Goal: Find specific page/section: Locate a particular part of the current website

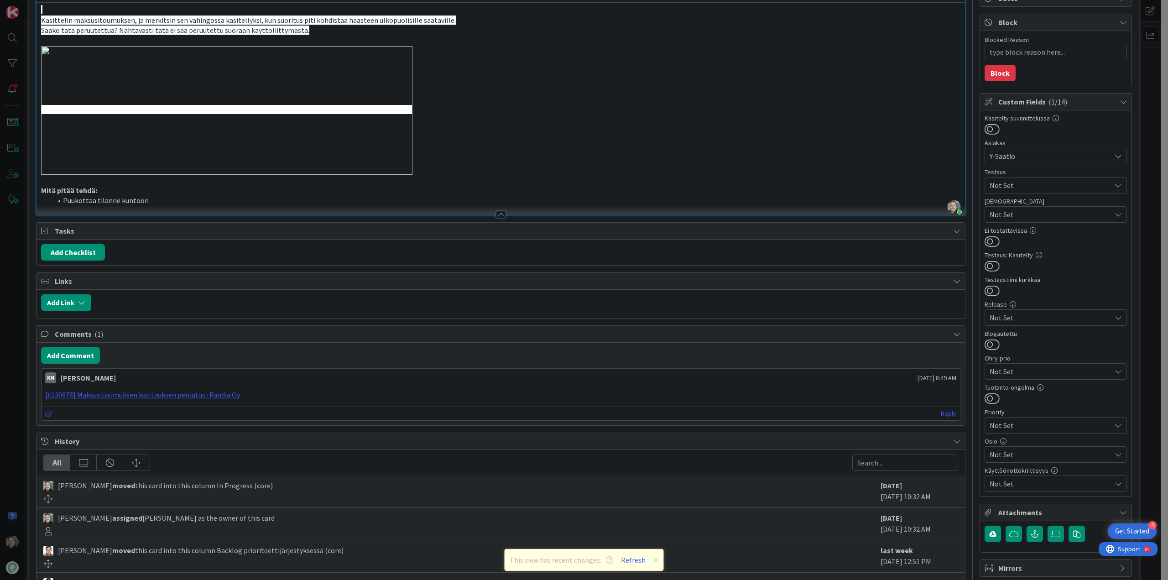
scroll to position [200, 0]
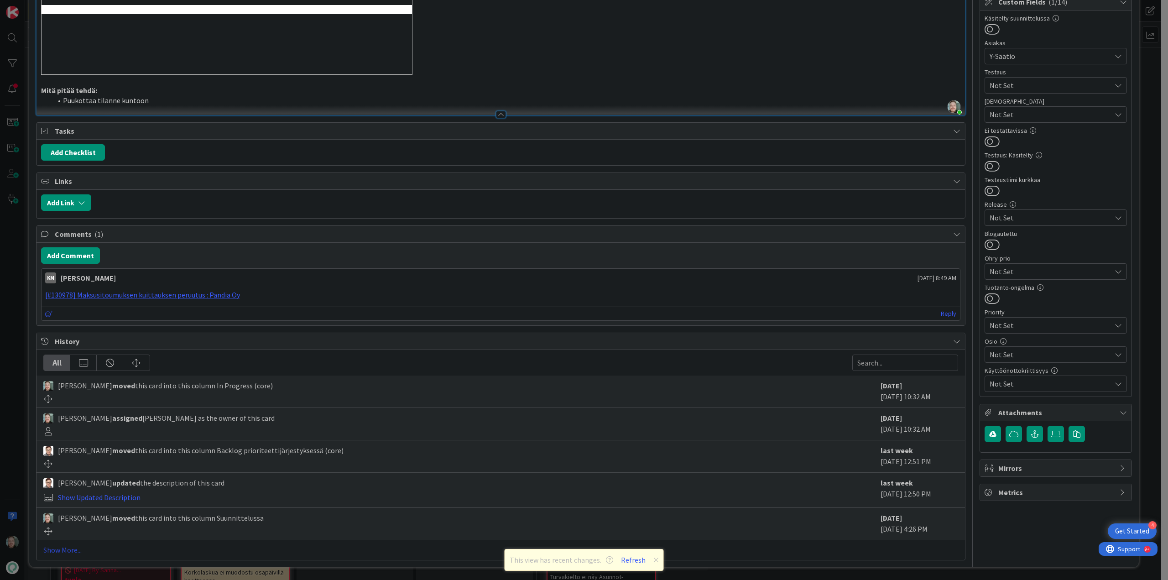
click at [76, 549] on link "Show More..." at bounding box center [500, 549] width 914 height 11
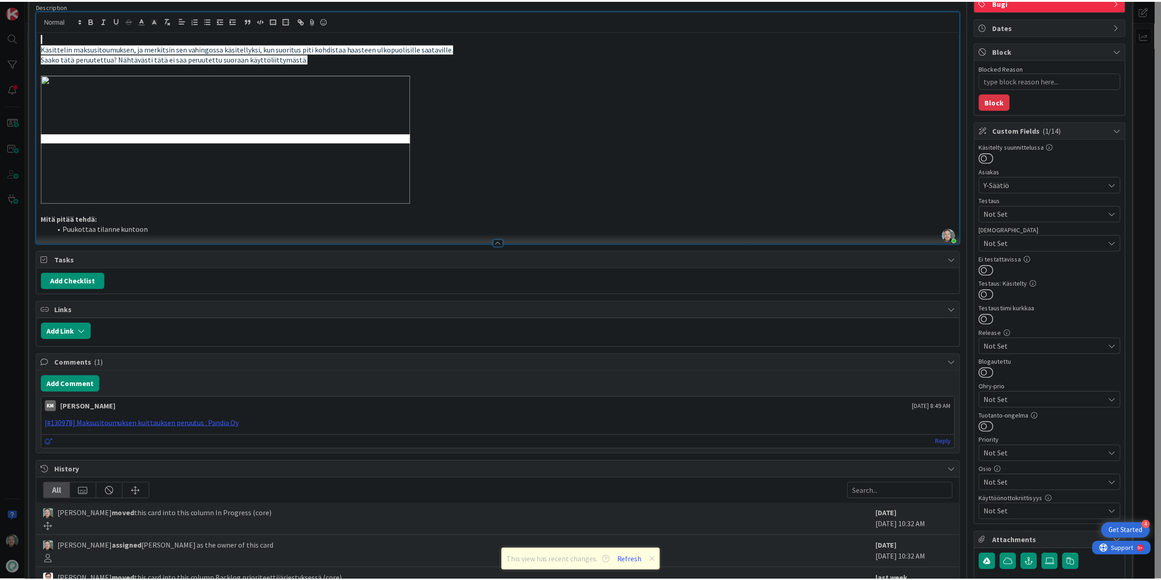
scroll to position [0, 0]
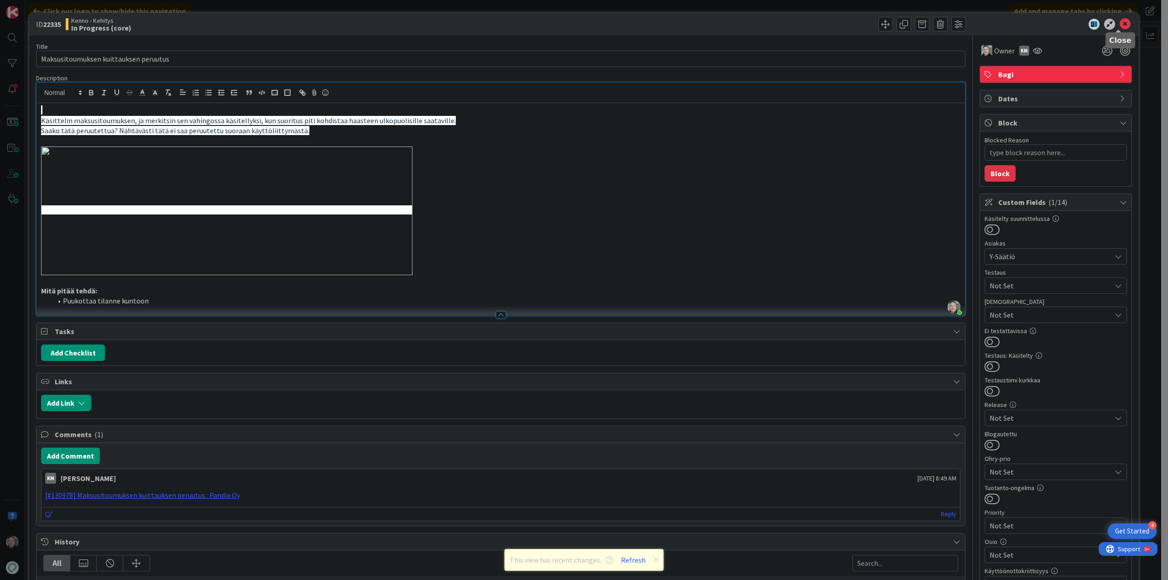
click at [1122, 22] on icon at bounding box center [1124, 24] width 11 height 11
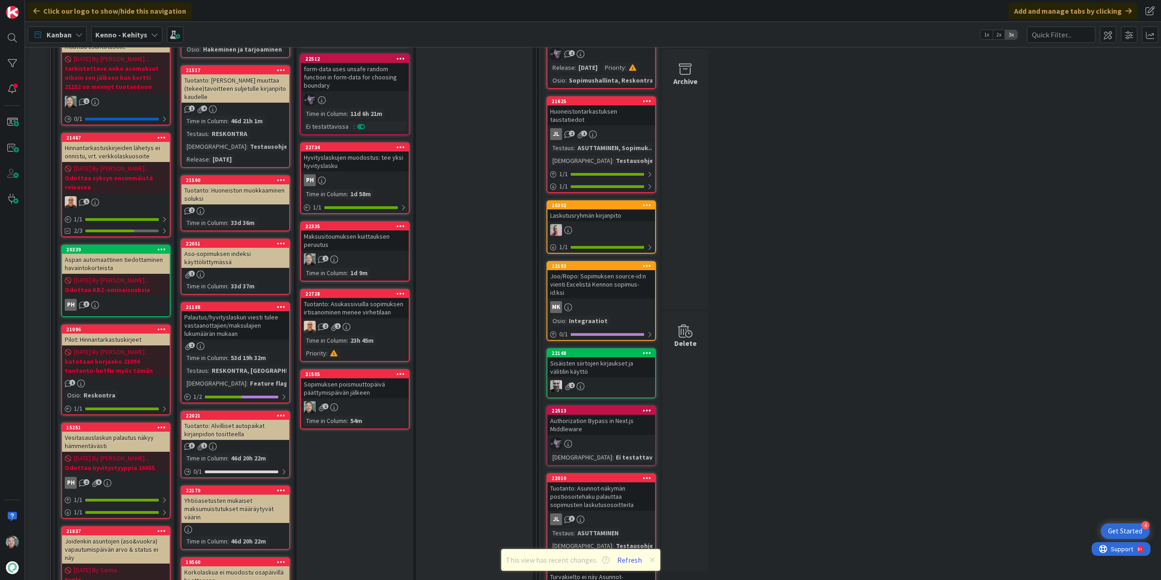
click at [346, 242] on div "Maksusitoumuksen kuittauksen peruutus" at bounding box center [355, 240] width 108 height 20
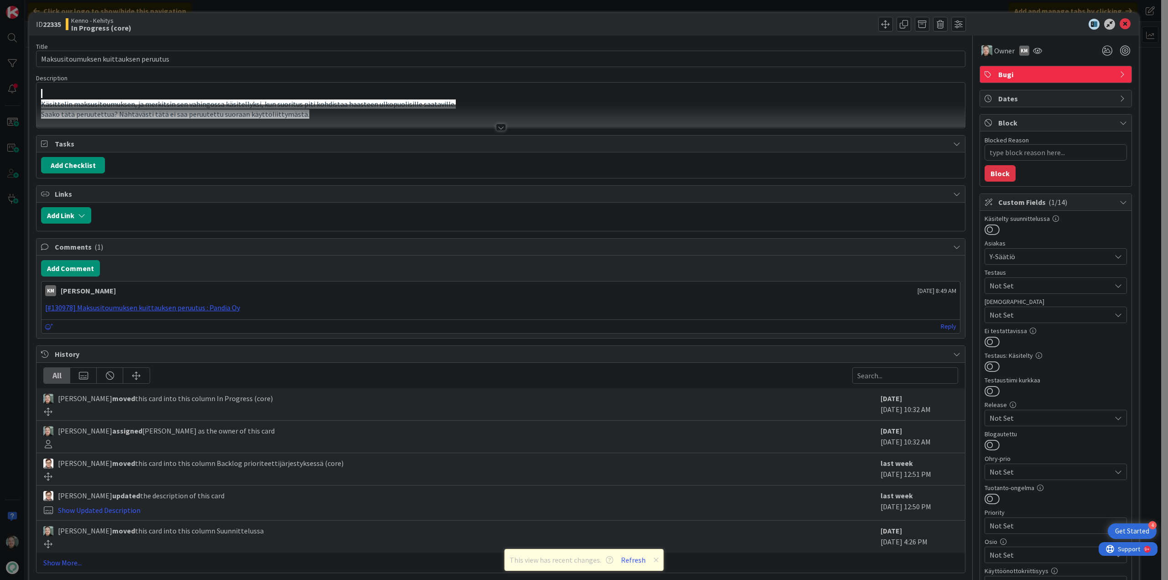
click at [502, 126] on div at bounding box center [500, 115] width 928 height 23
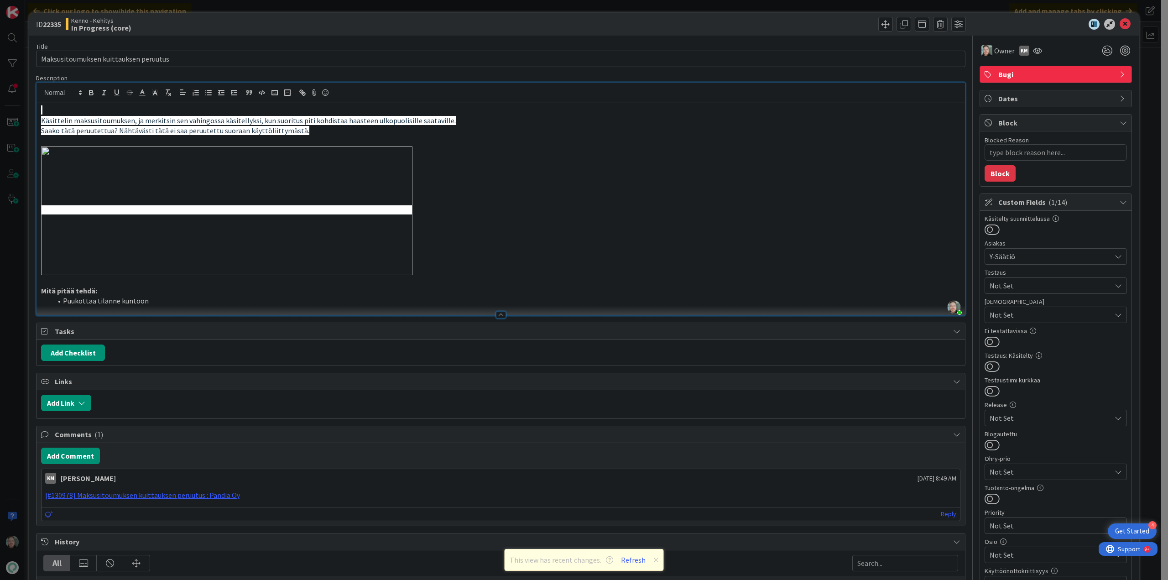
click at [702, 31] on div "ID 22335 Kenno - Kehitys In Progress (core)" at bounding box center [583, 24] width 1109 height 23
click at [216, 53] on input "Maksusitoumuksen kuittauksen peruutus" at bounding box center [500, 59] width 929 height 16
type textarea "x"
